Goal: Task Accomplishment & Management: Manage account settings

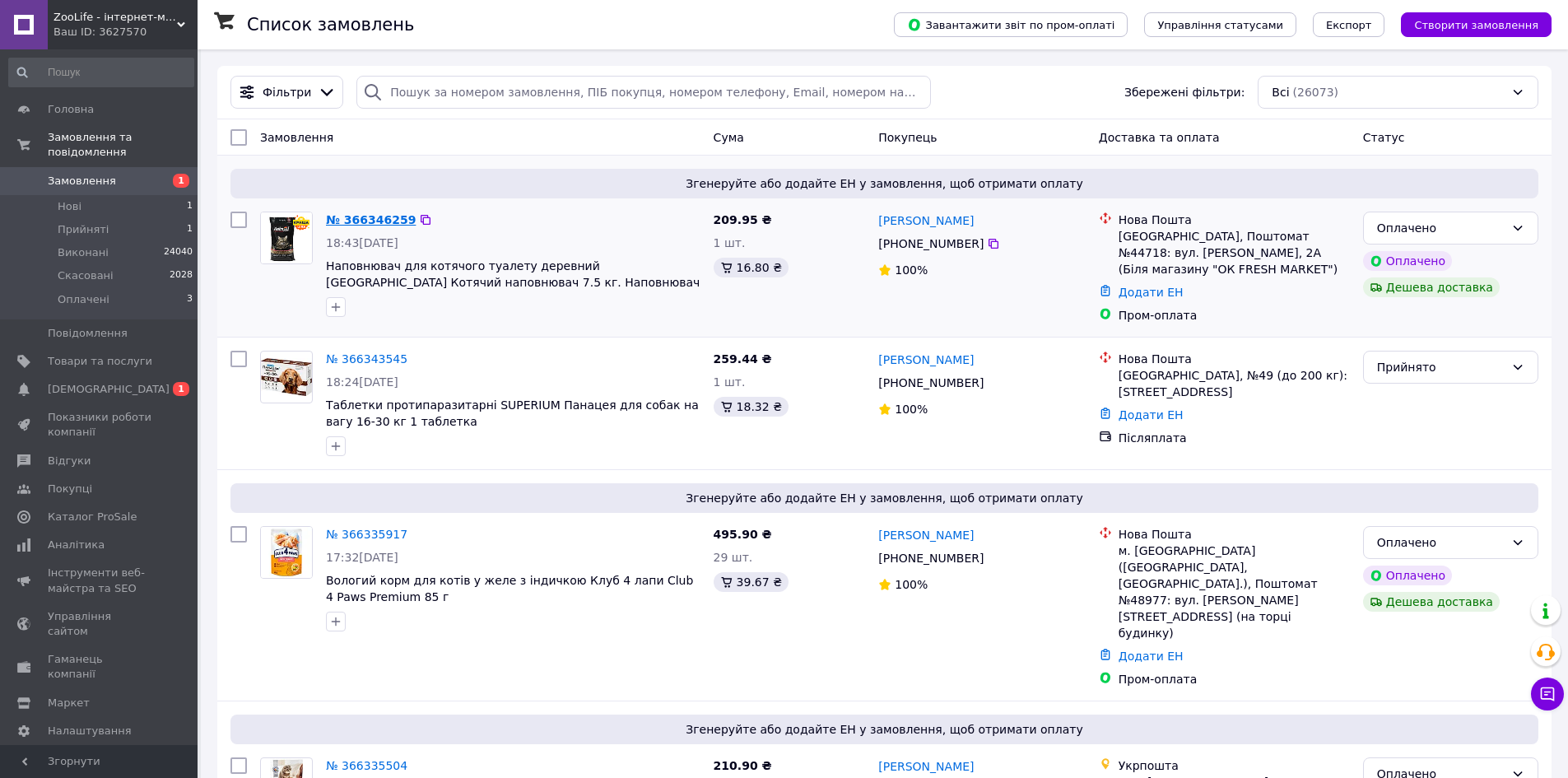
click at [379, 215] on link "№ 366346259" at bounding box center [371, 220] width 90 height 13
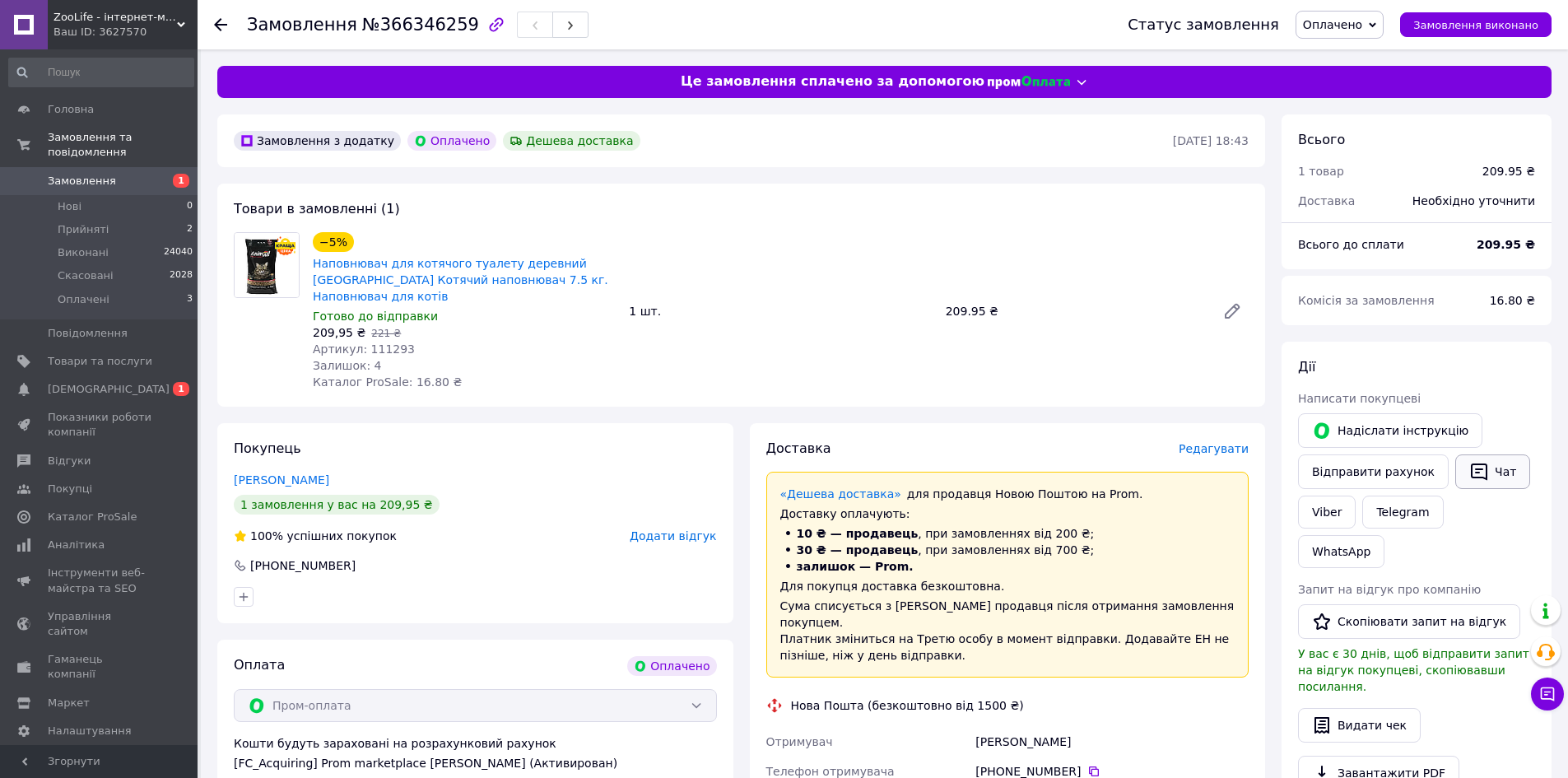
click at [1492, 480] on button "Чат" at bounding box center [1492, 471] width 75 height 35
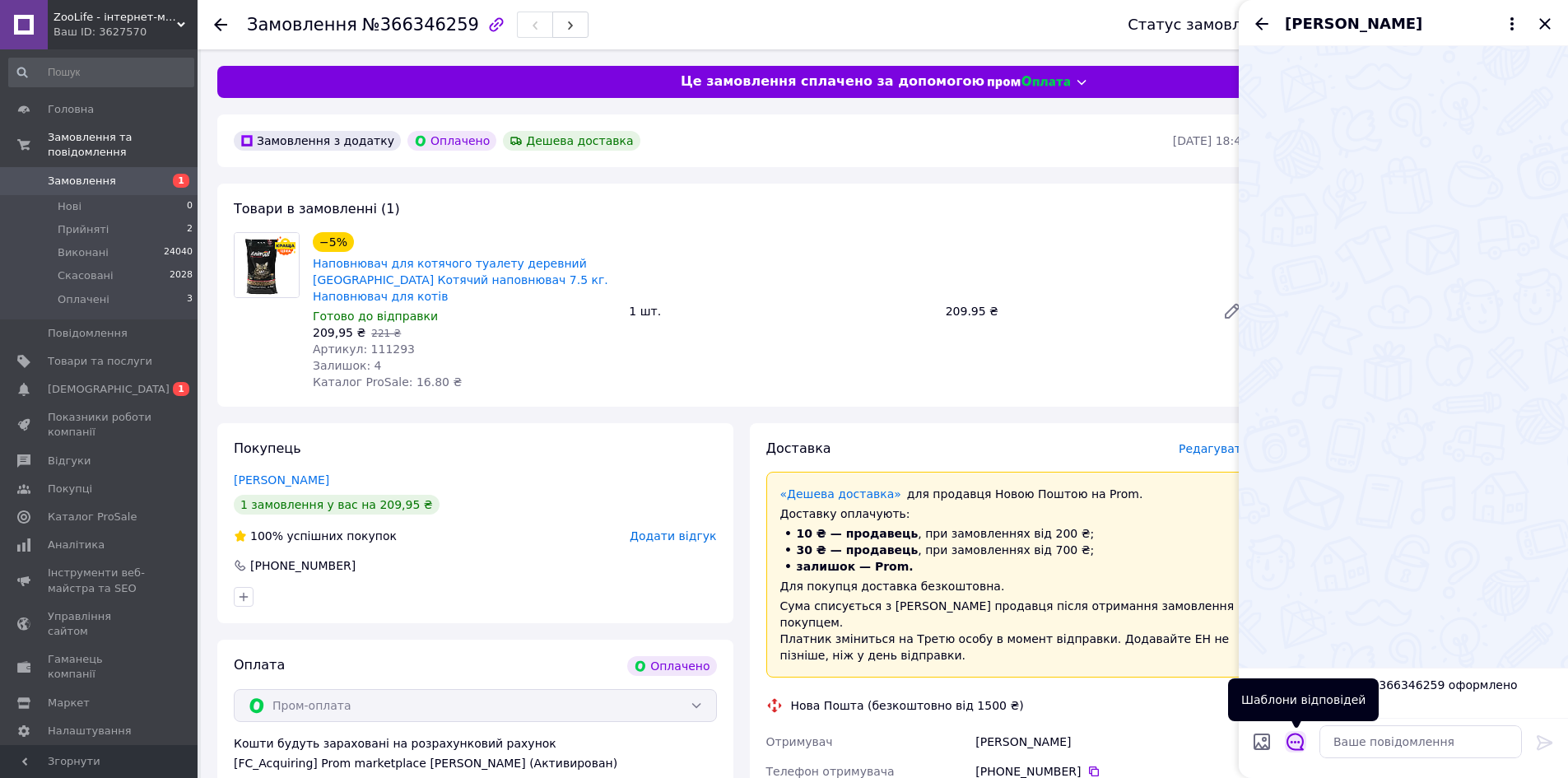
click at [1298, 745] on icon "Відкрити шаблони відповідей" at bounding box center [1295, 742] width 18 height 18
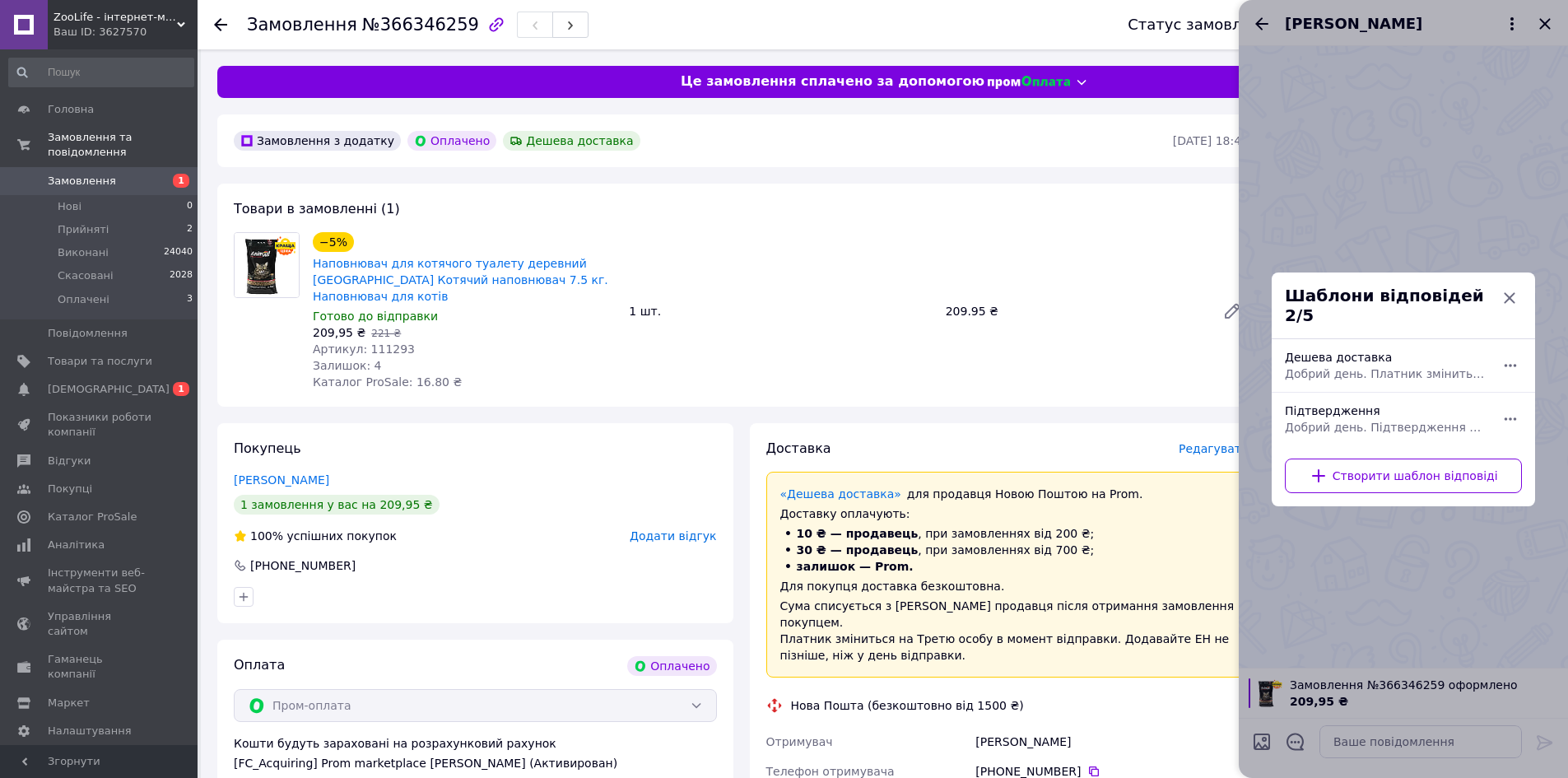
drag, startPoint x: 1383, startPoint y: 419, endPoint x: 1506, endPoint y: 588, distance: 209.0
click at [1383, 419] on span "Добрий день. Підтвердження Вашого замовлення. Після відправки Вам надійде СМС п…" at bounding box center [1385, 427] width 201 height 16
type textarea "Добрий день. Підтвердження Вашого замовлення. Після відправки Вам надійде СМС п…"
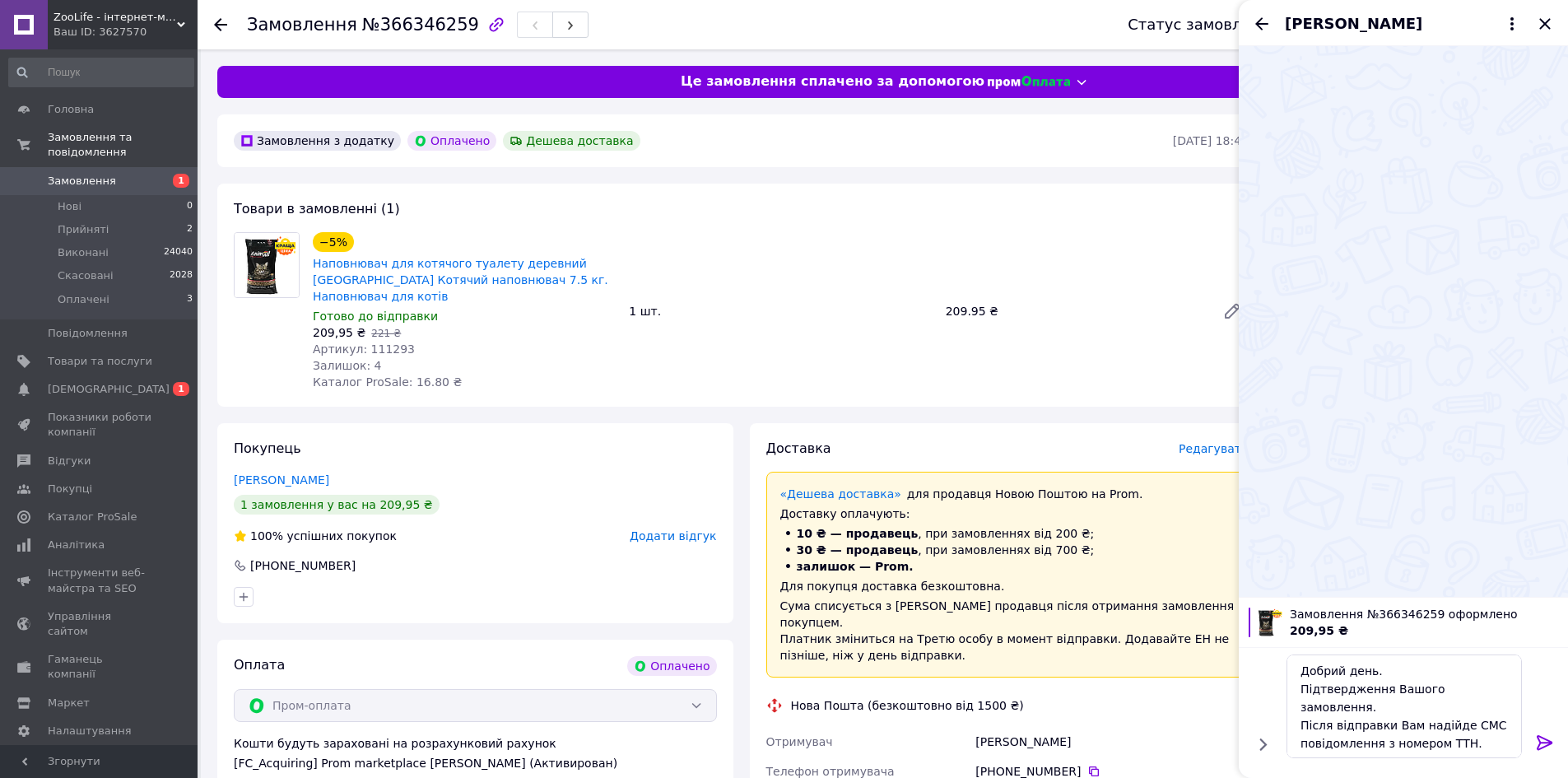
click at [1548, 736] on icon at bounding box center [1545, 743] width 20 height 20
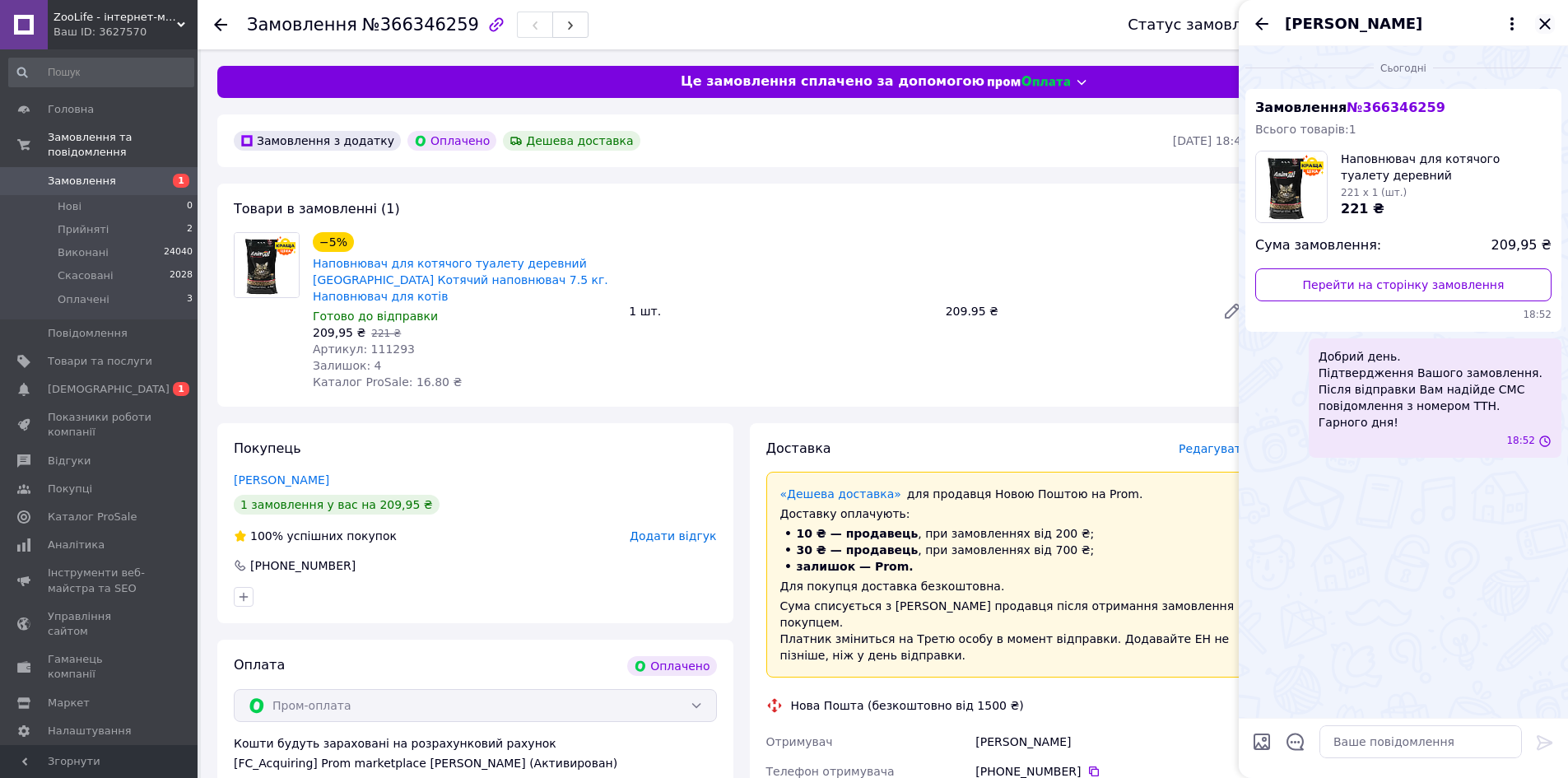
click at [1547, 23] on icon "Закрити" at bounding box center [1545, 24] width 20 height 20
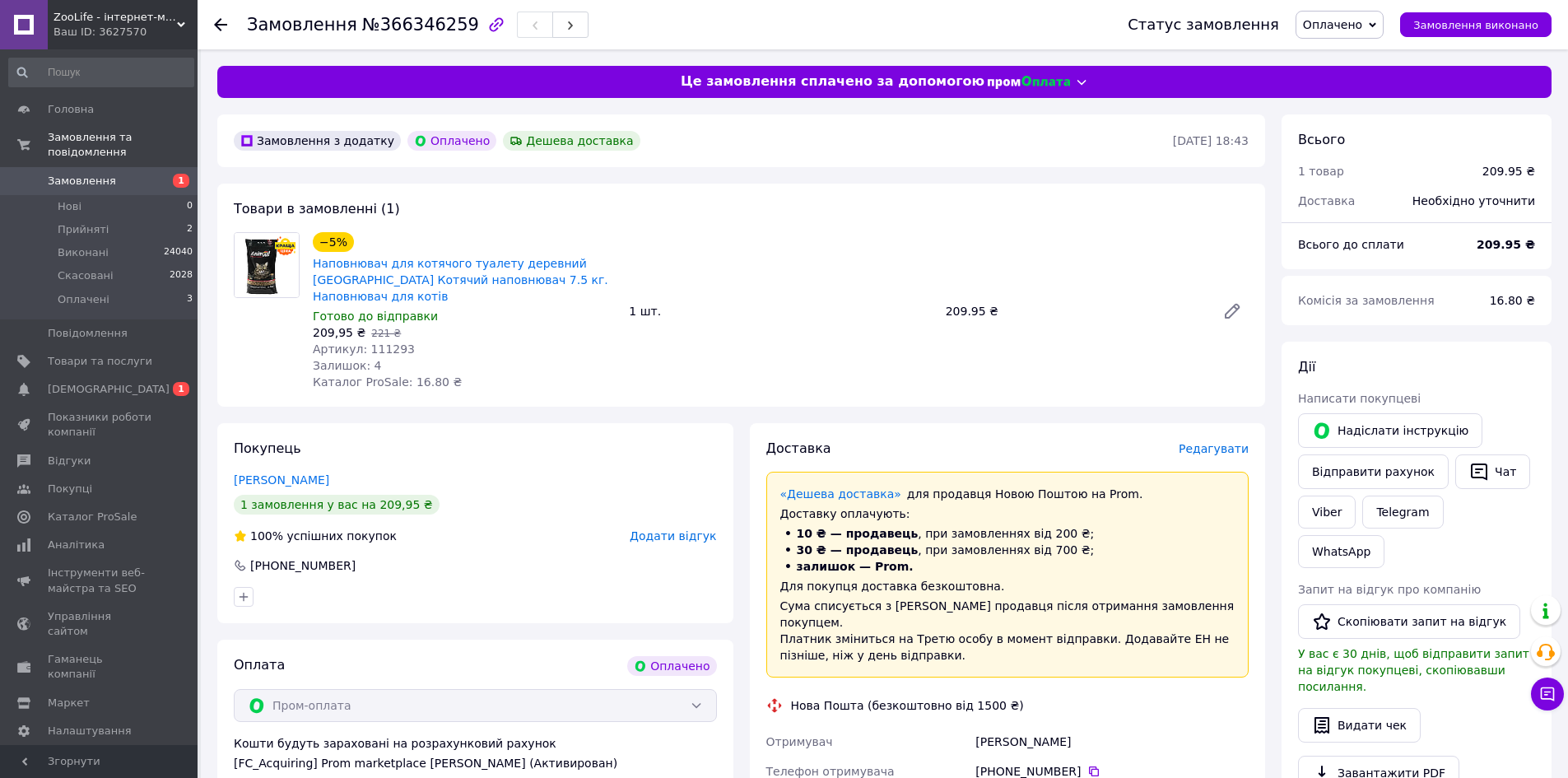
click at [96, 174] on span "Замовлення" at bounding box center [82, 181] width 68 height 15
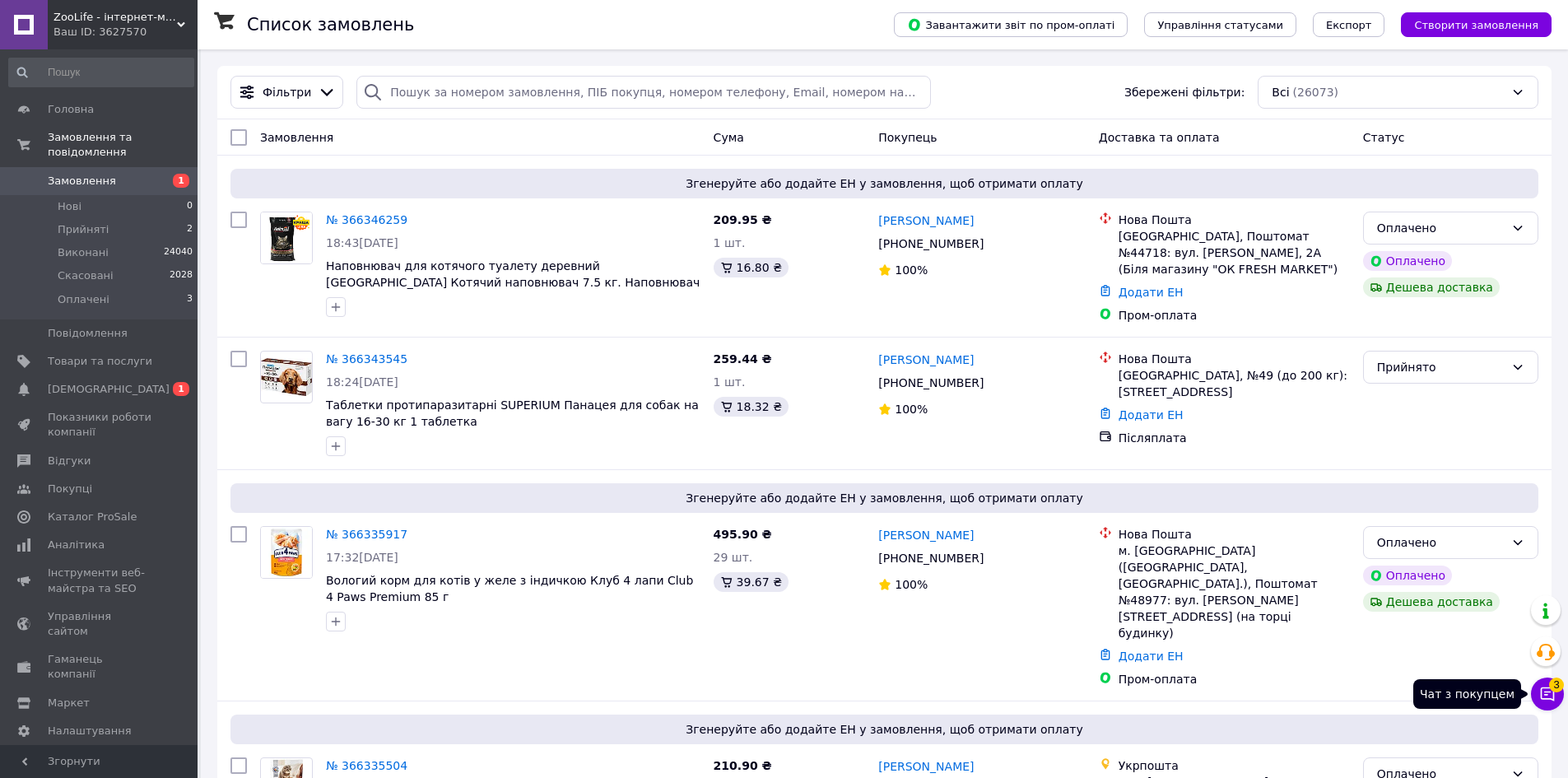
click at [1557, 686] on span "3" at bounding box center [1556, 685] width 15 height 15
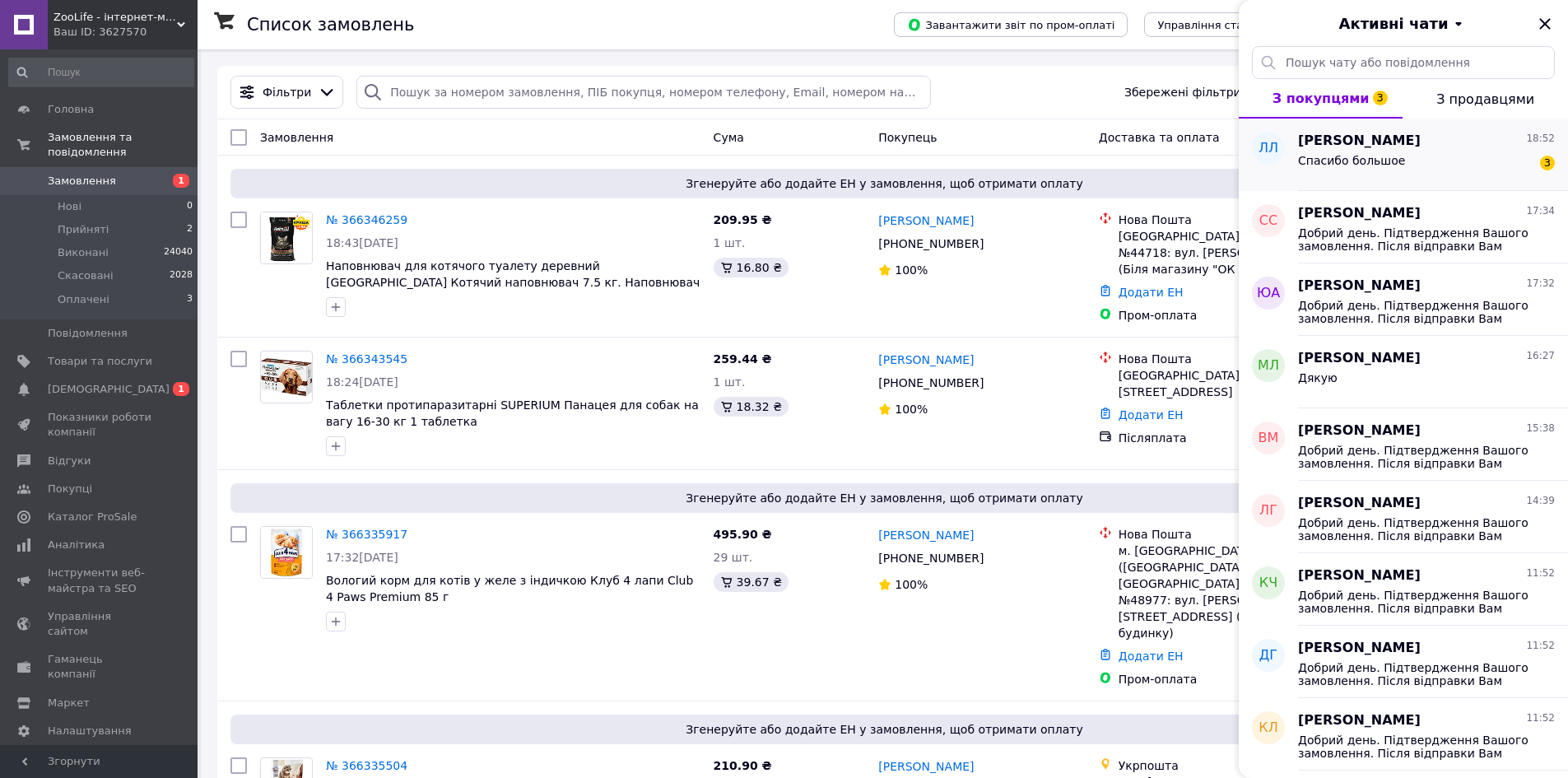
click at [1449, 146] on div "Лилия Лукьяненко 18:52" at bounding box center [1426, 141] width 257 height 19
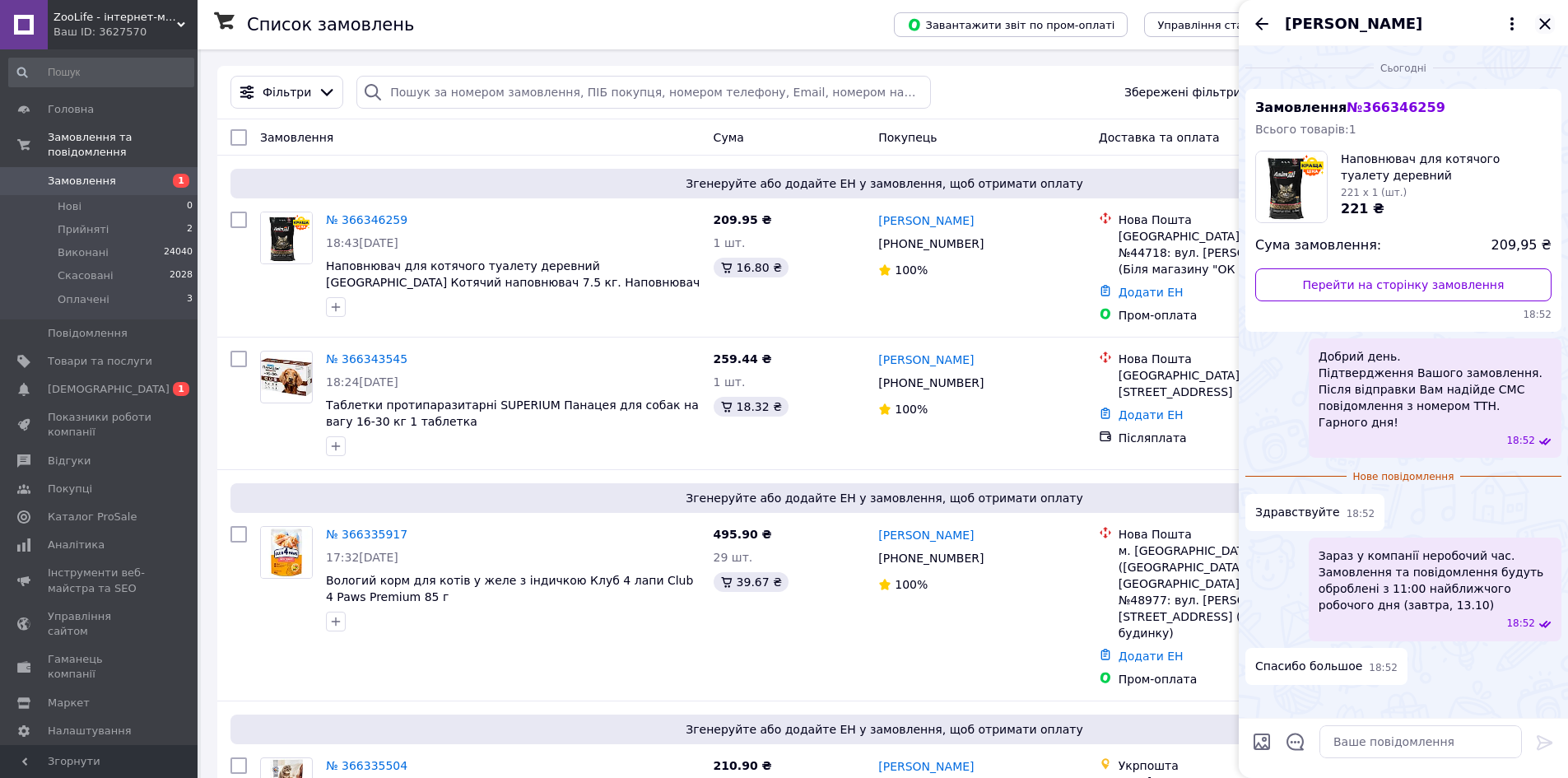
click at [1547, 27] on icon "Закрити" at bounding box center [1544, 23] width 11 height 11
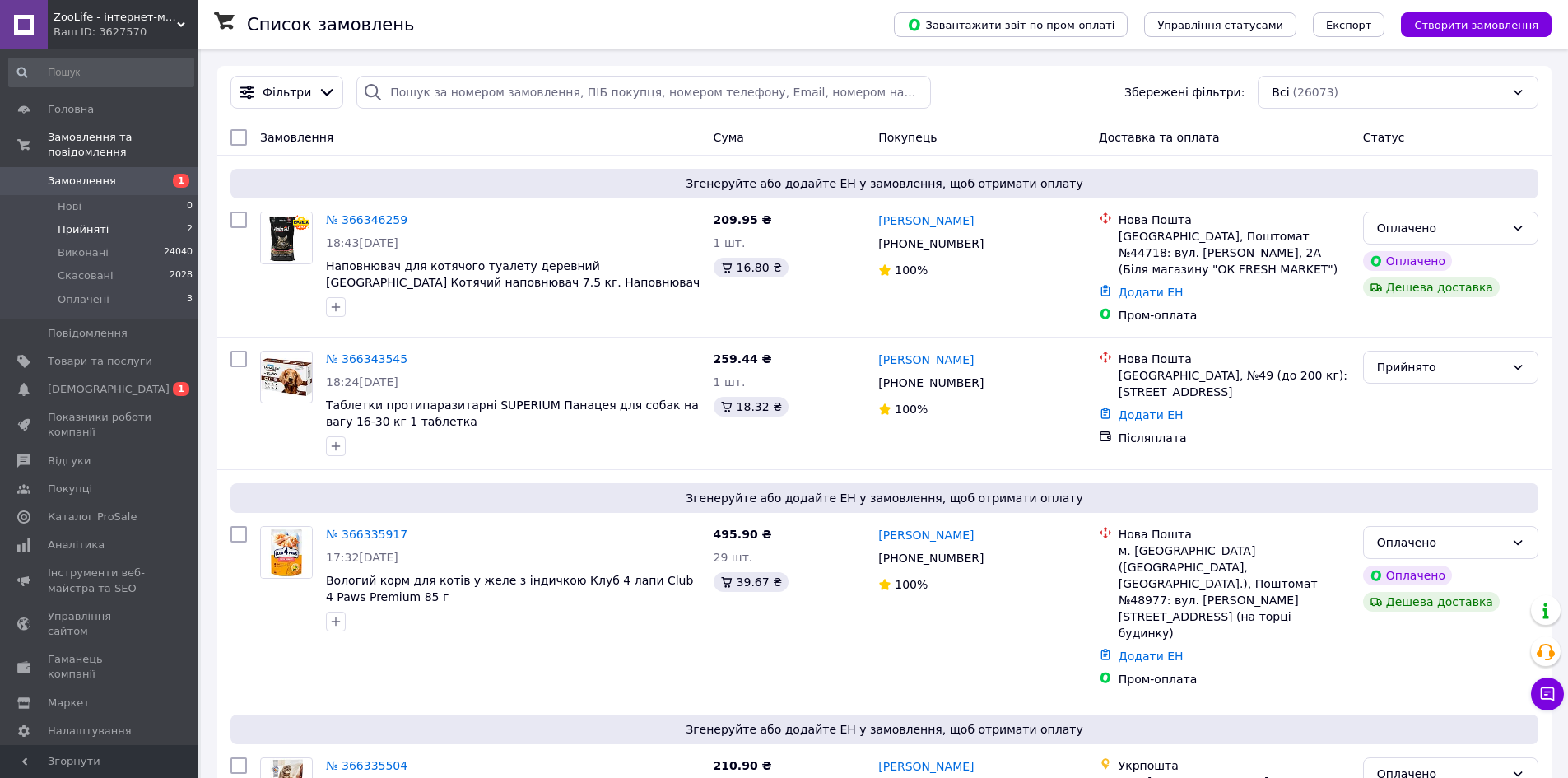
click at [124, 220] on li "Прийняті 2" at bounding box center [101, 230] width 203 height 23
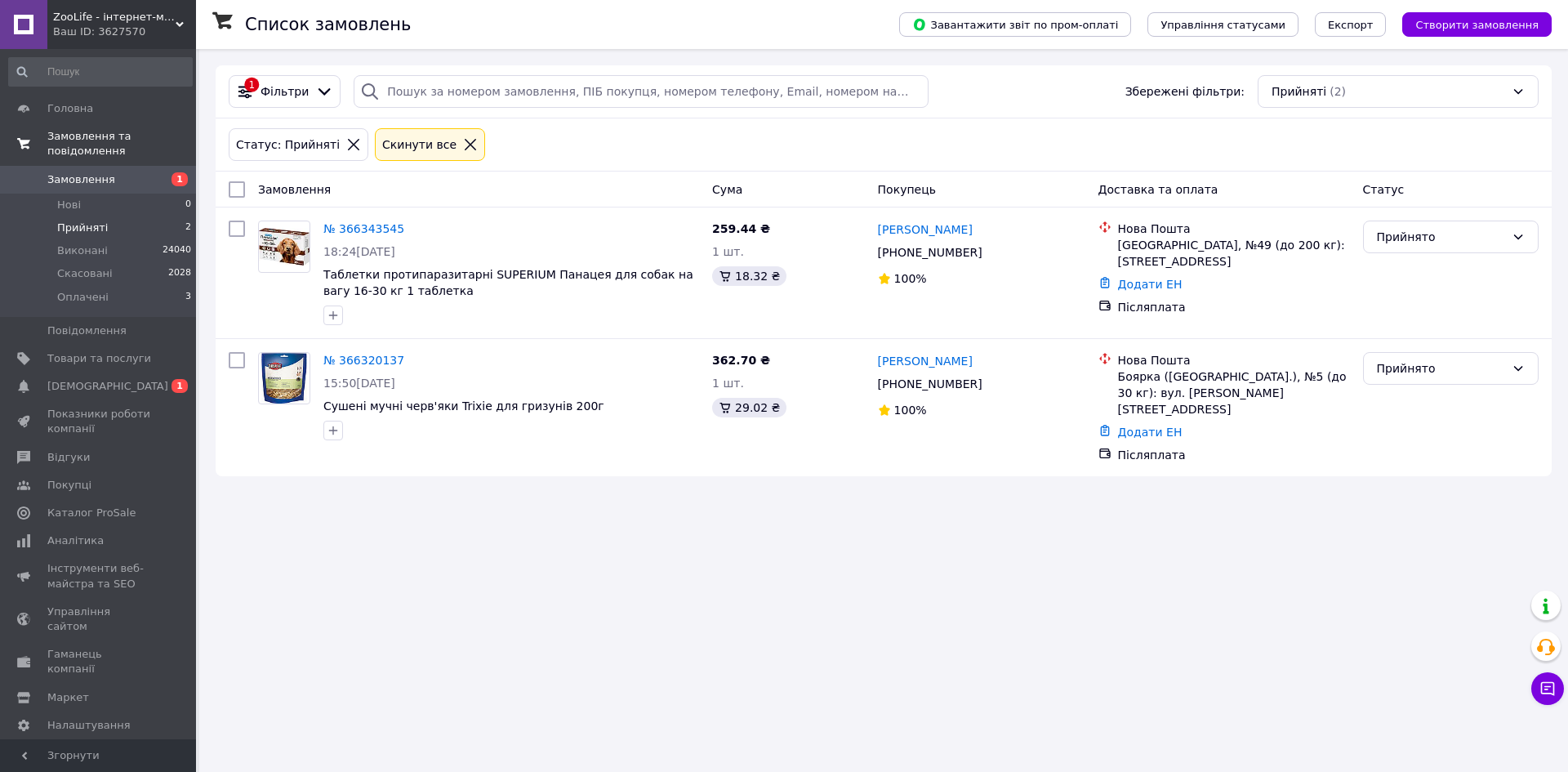
click at [93, 149] on link "Замовлення та повідомлення" at bounding box center [101, 144] width 201 height 43
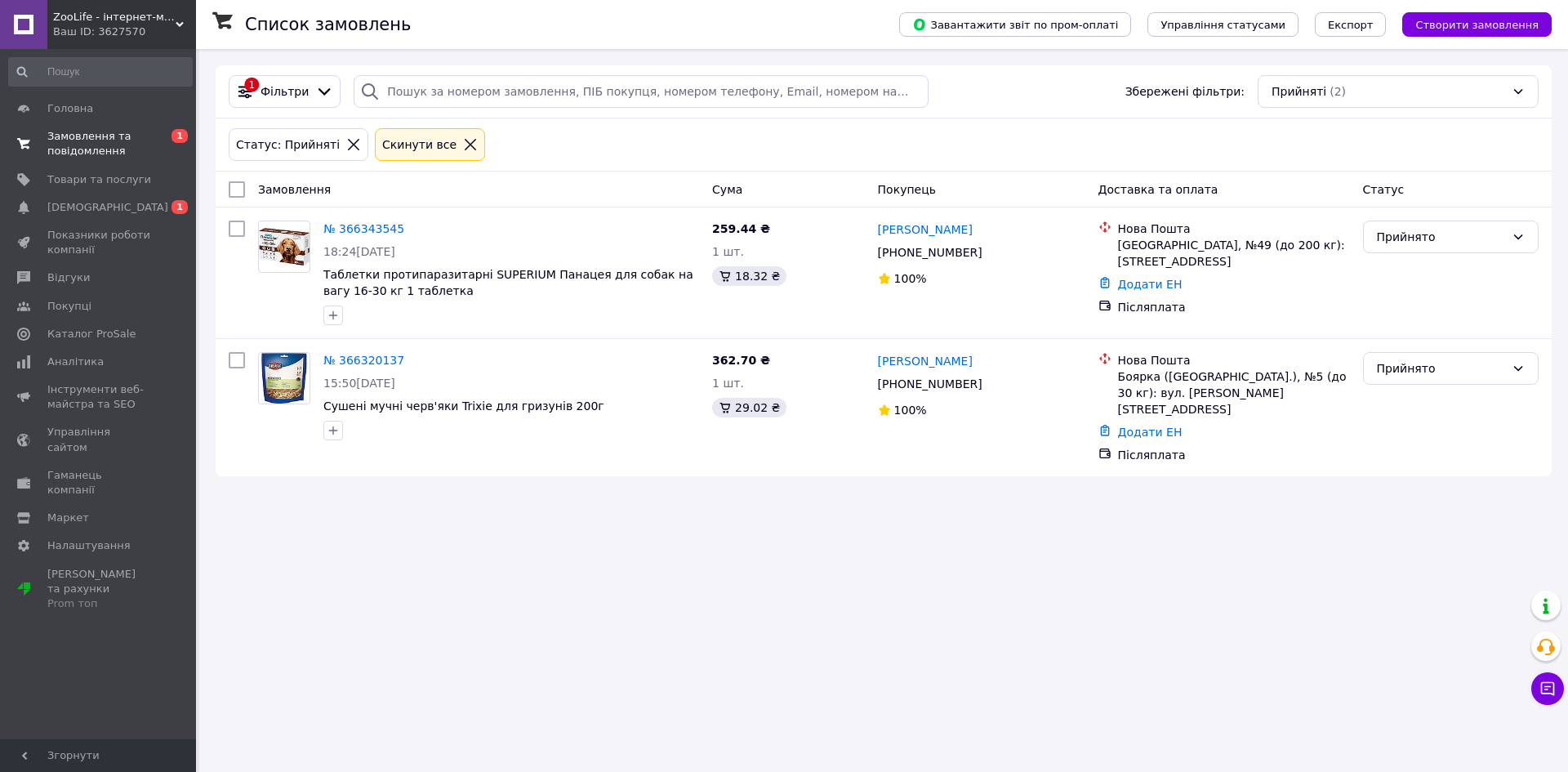
click at [95, 145] on span "Замовлення та повідомлення" at bounding box center [99, 144] width 104 height 29
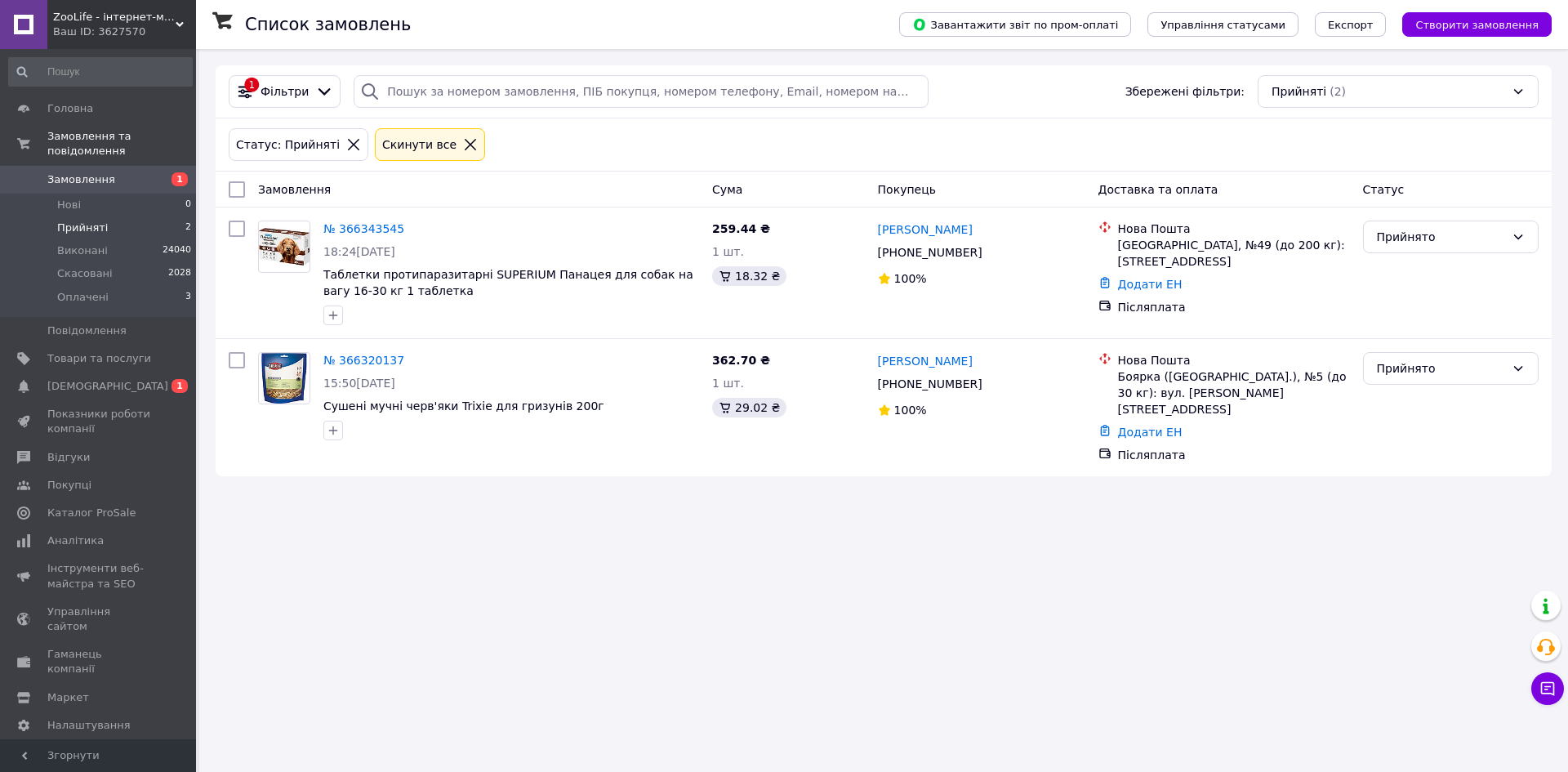
click at [87, 173] on span "Замовлення" at bounding box center [81, 180] width 68 height 15
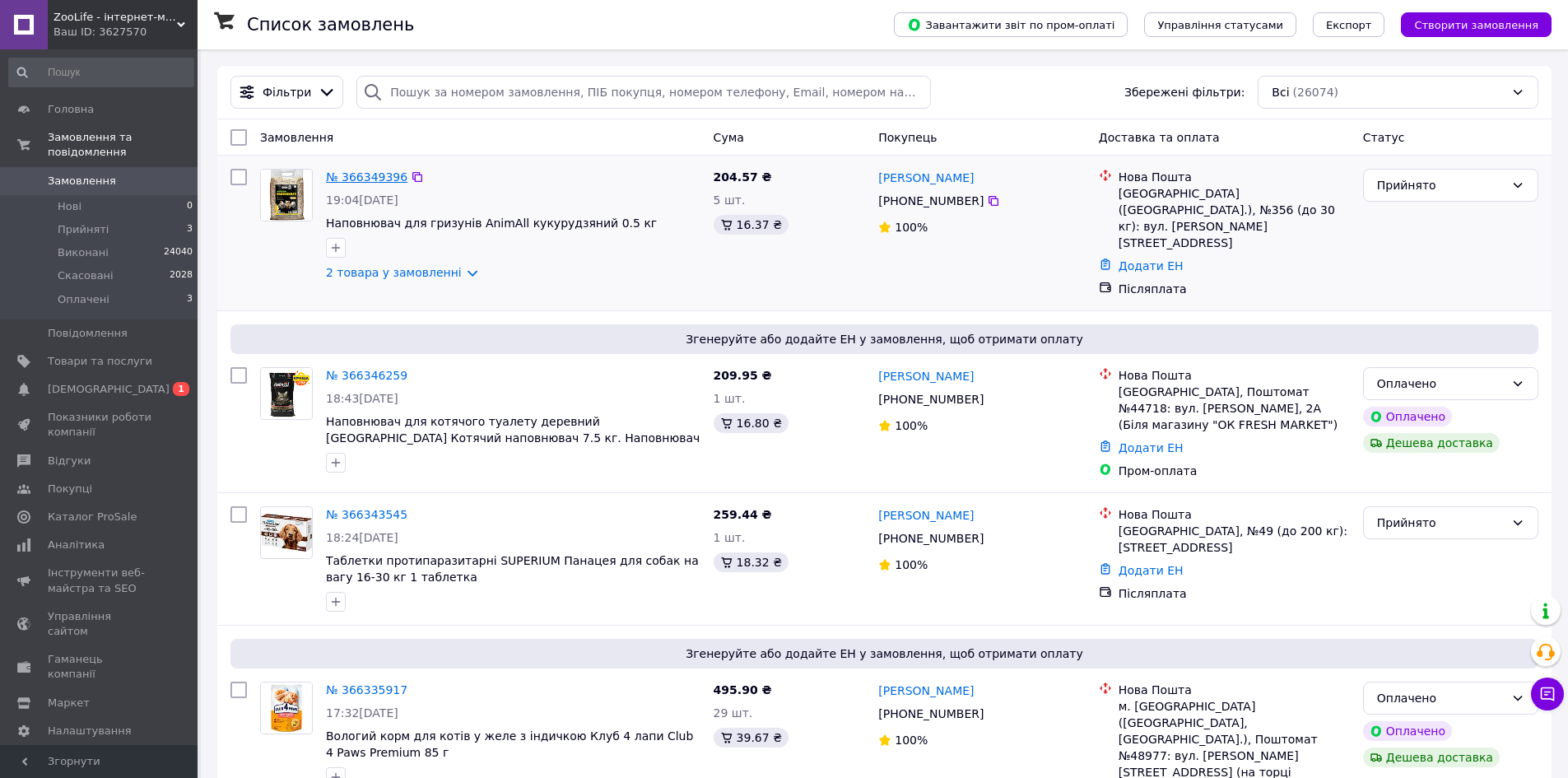
click at [371, 176] on link "№ 366349396" at bounding box center [367, 177] width 82 height 13
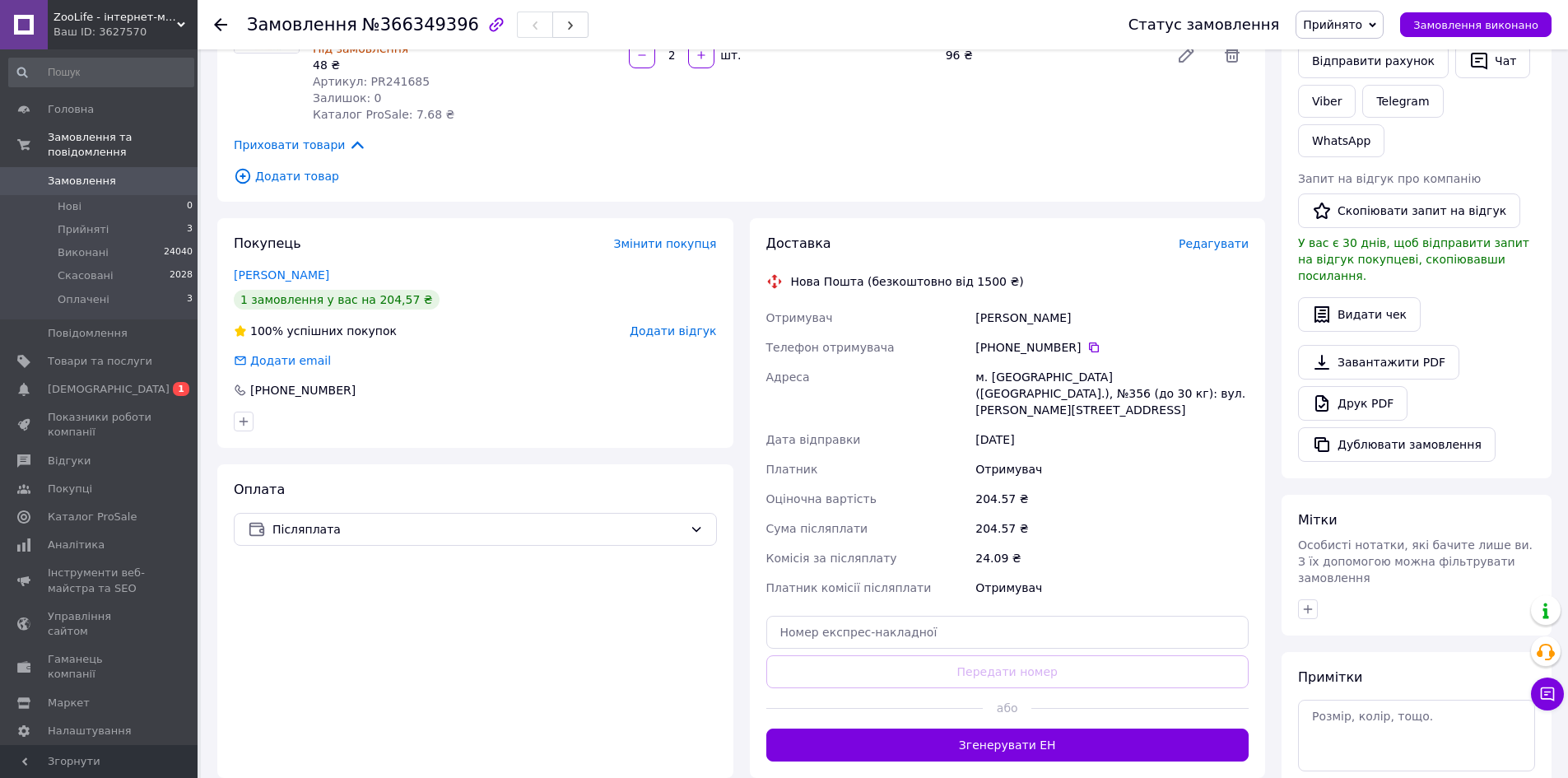
scroll to position [60, 0]
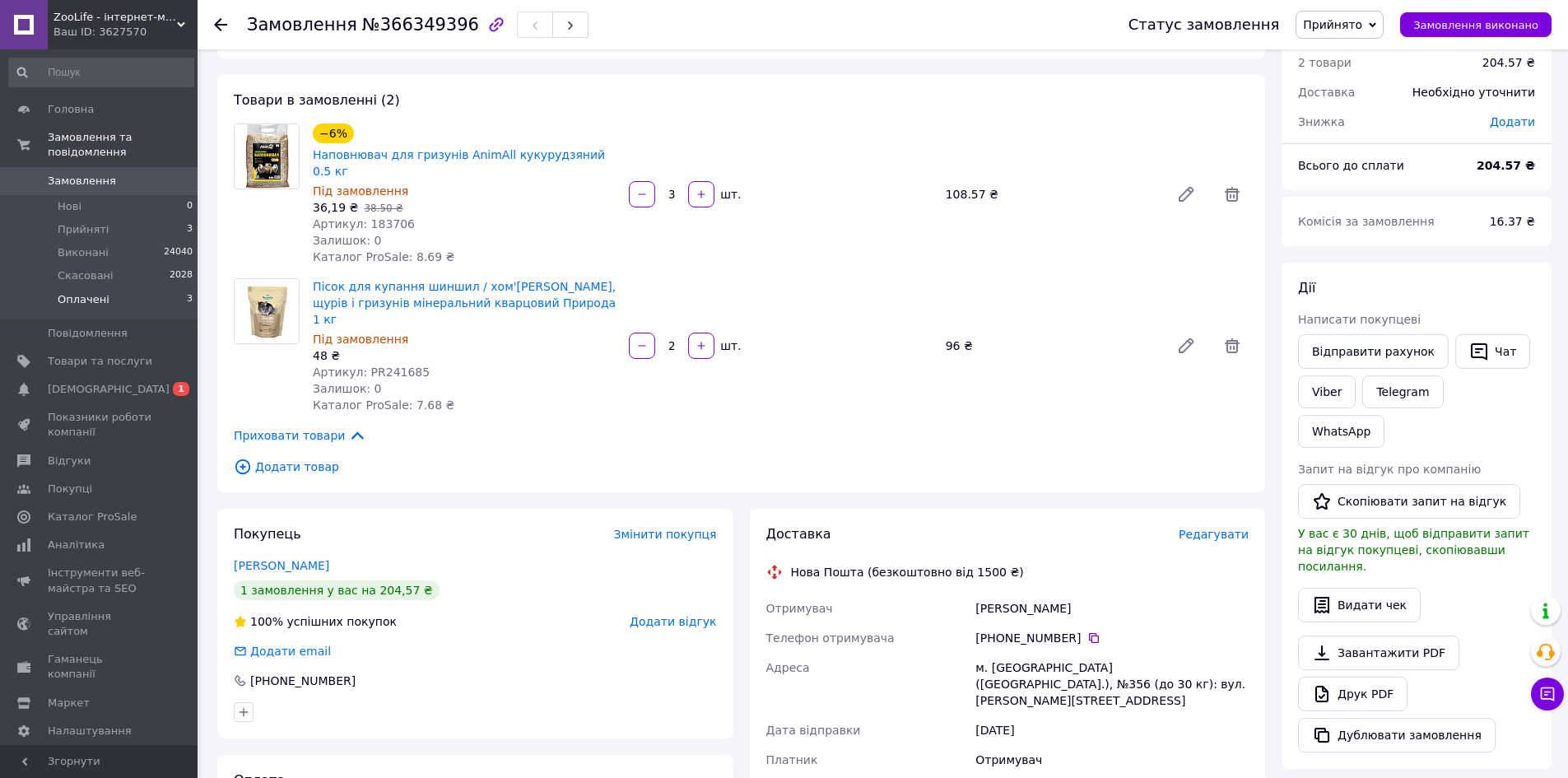
click at [102, 293] on span "Оплачені" at bounding box center [83, 300] width 52 height 15
